Goal: Information Seeking & Learning: Learn about a topic

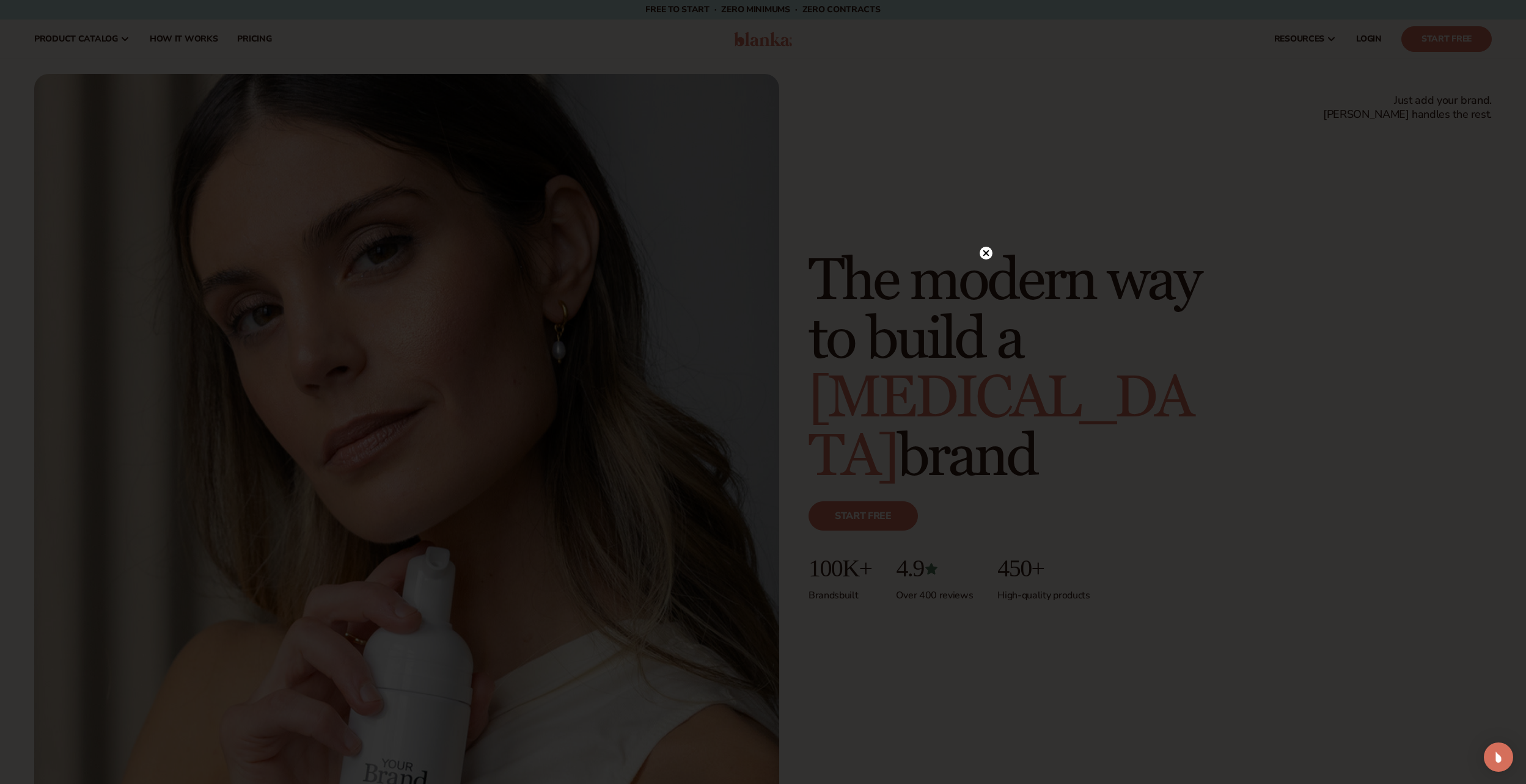
click at [986, 250] on circle at bounding box center [985, 253] width 13 height 13
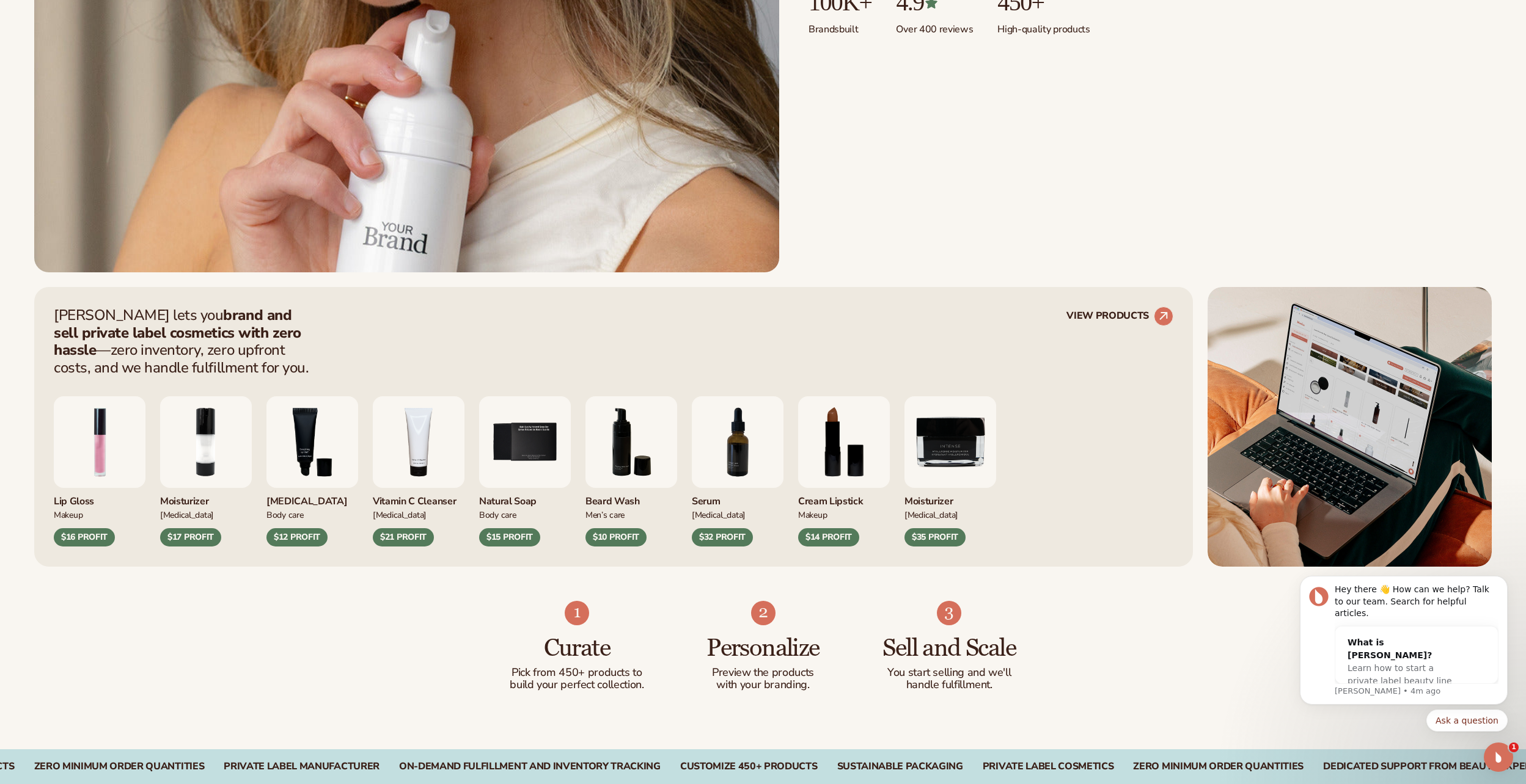
scroll to position [550, 0]
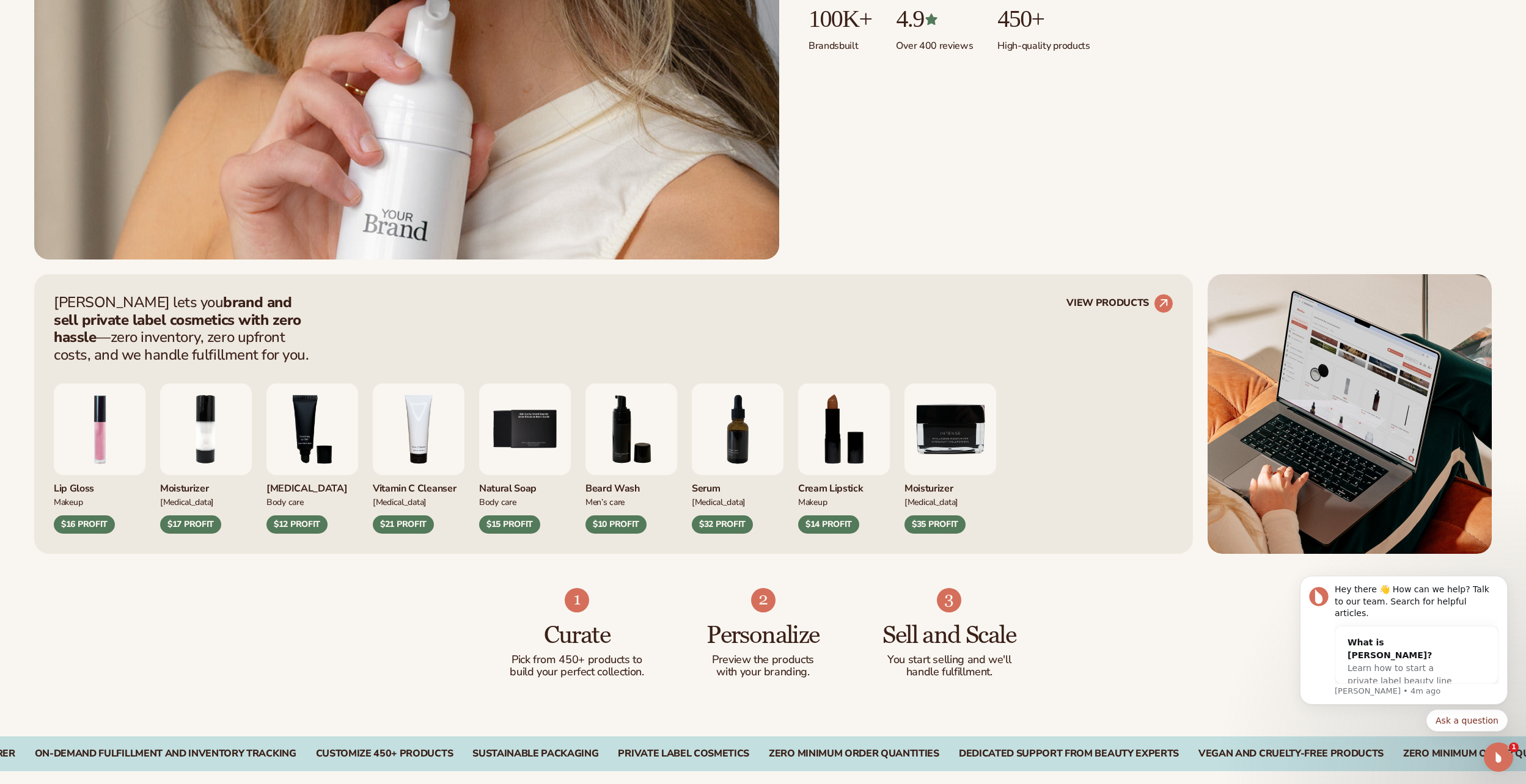
click at [740, 431] on img "7 / 9" at bounding box center [737, 429] width 92 height 91
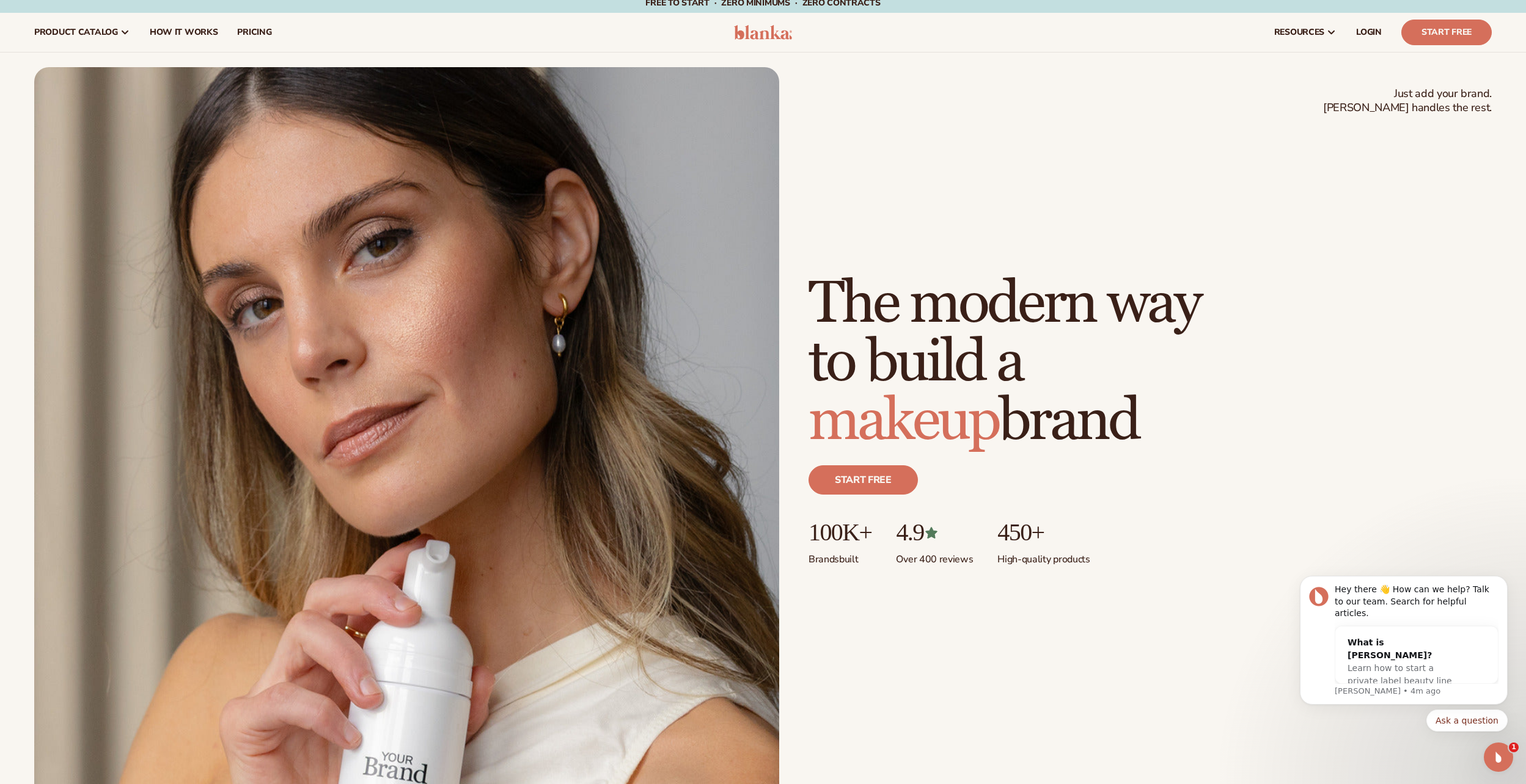
scroll to position [0, 0]
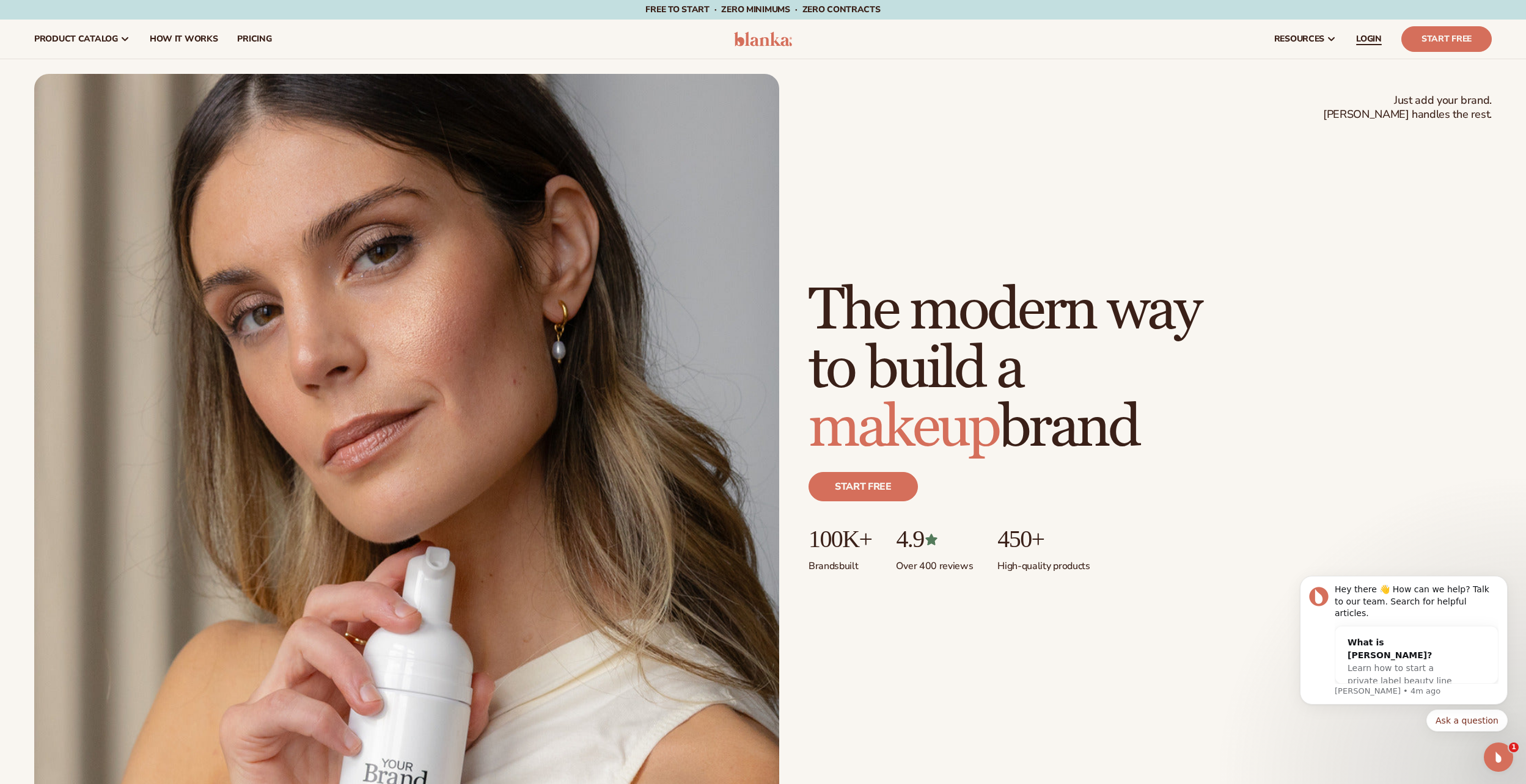
click at [1377, 39] on span "LOGIN" at bounding box center [1368, 39] width 26 height 10
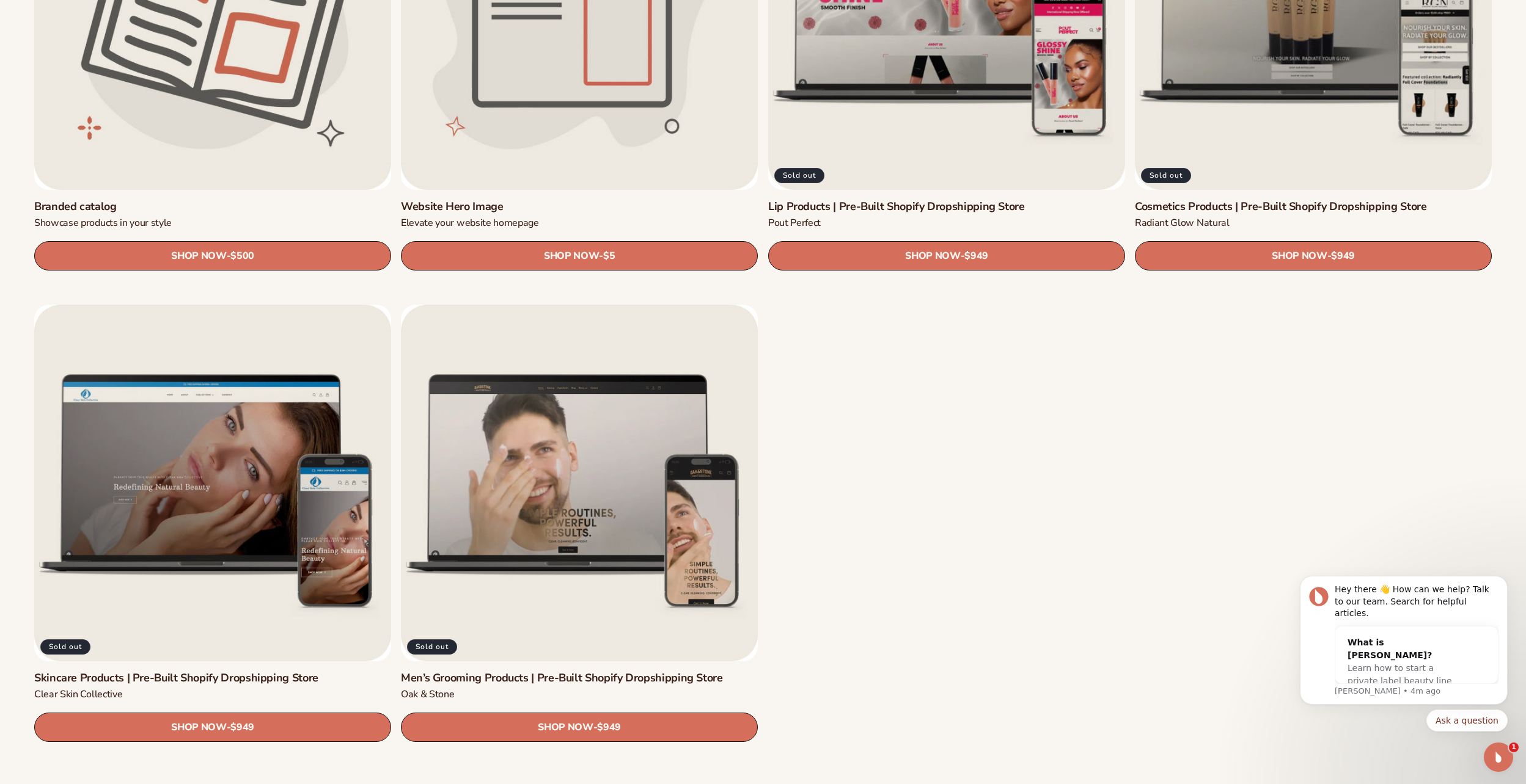
scroll to position [2015, 0]
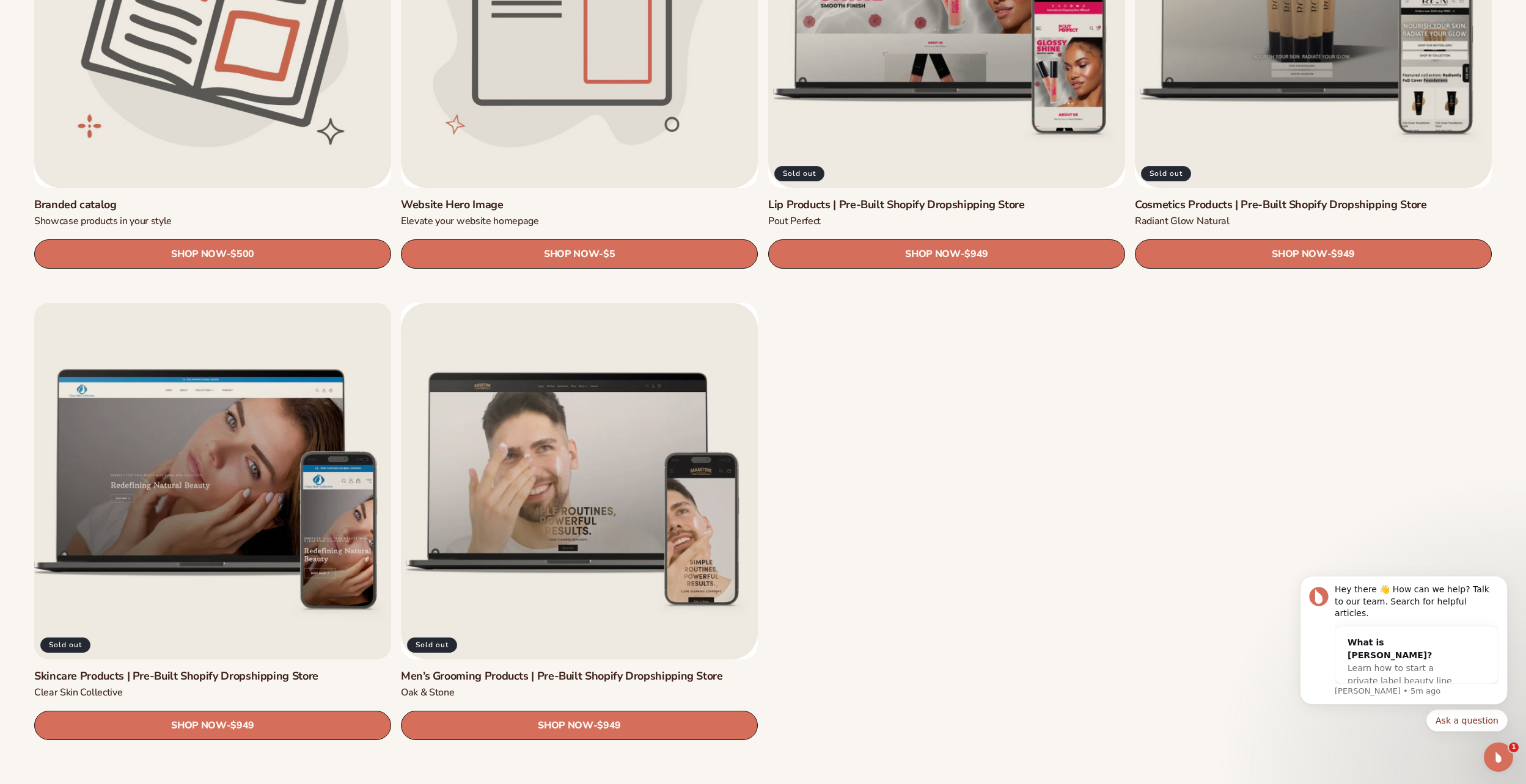
click at [194, 671] on link "Skincare Products | Pre-Built Shopify Dropshipping Store" at bounding box center [212, 676] width 357 height 14
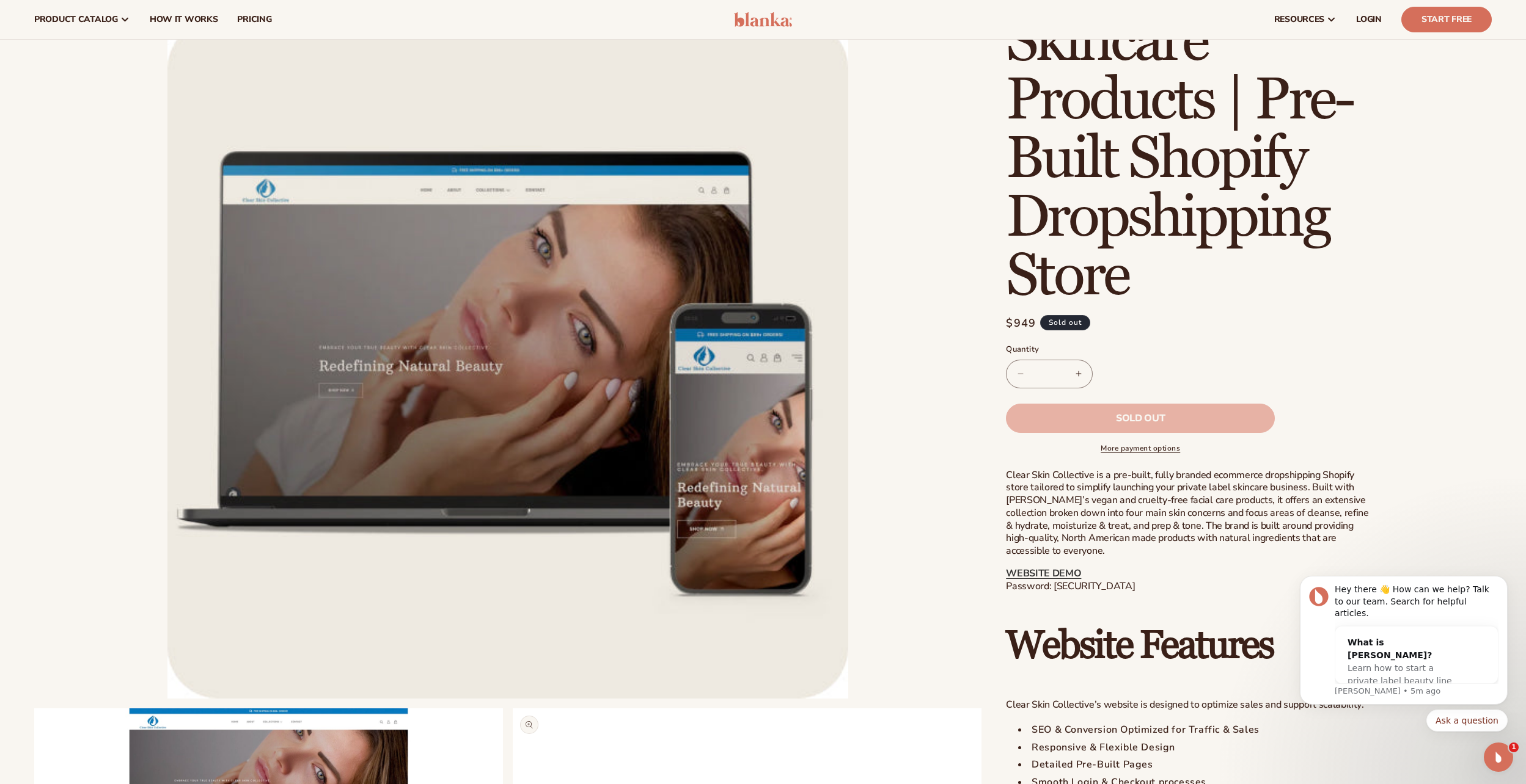
scroll to position [61, 0]
